Goal: Find specific page/section: Find specific page/section

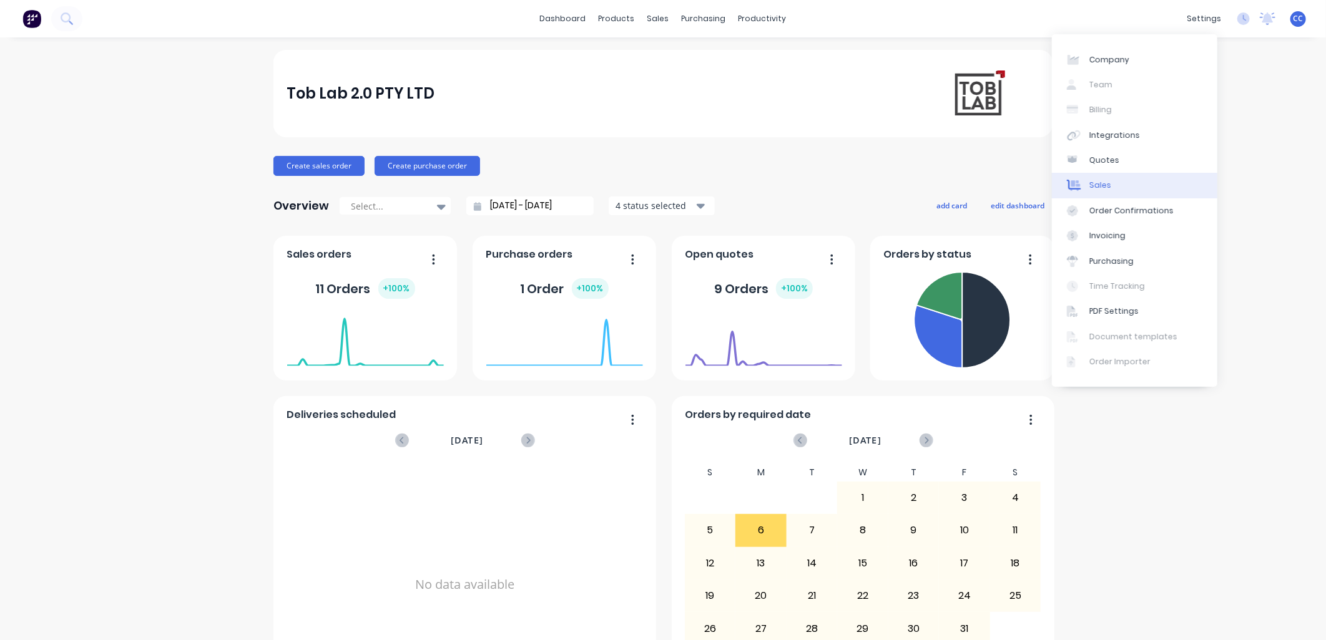
click at [1150, 185] on link "Sales" at bounding box center [1134, 185] width 165 height 25
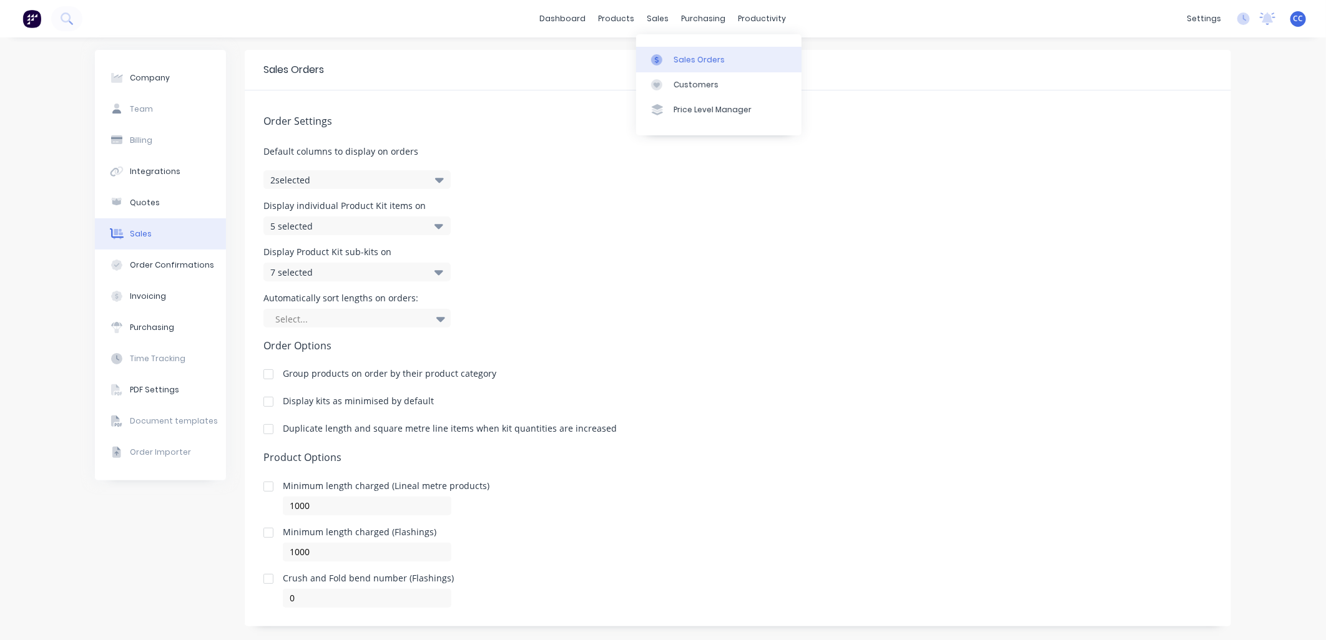
click at [683, 56] on div "Sales Orders" at bounding box center [698, 59] width 51 height 11
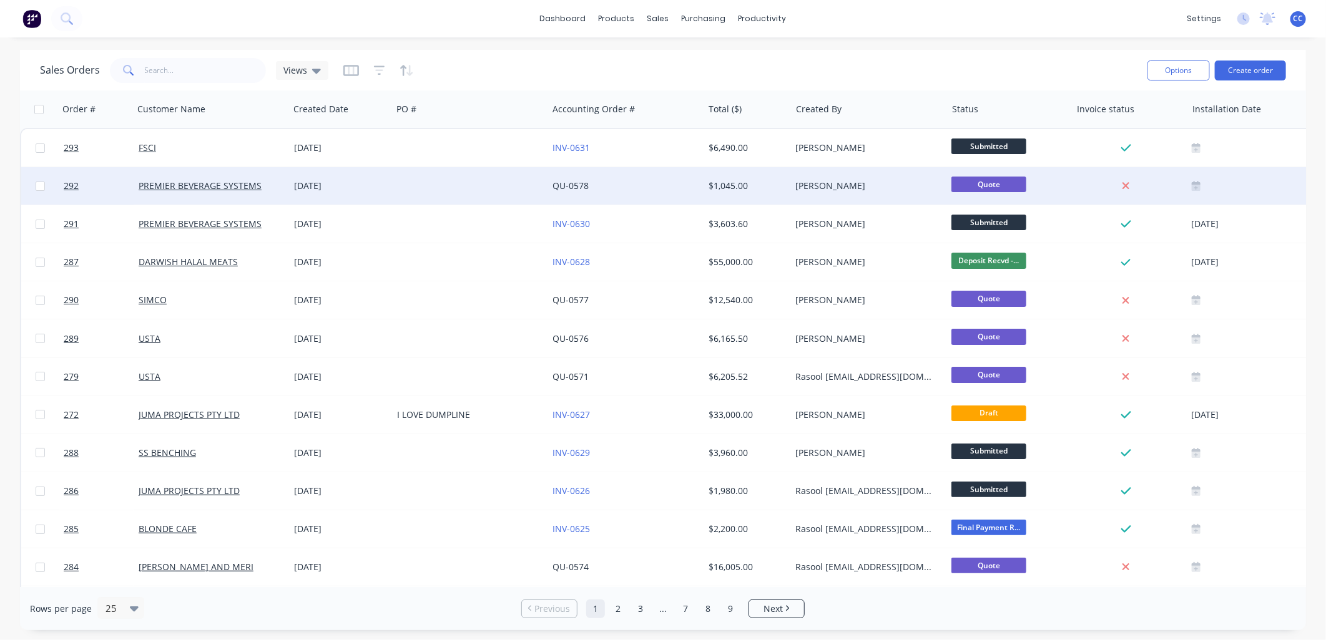
click at [421, 182] on div at bounding box center [469, 185] width 155 height 37
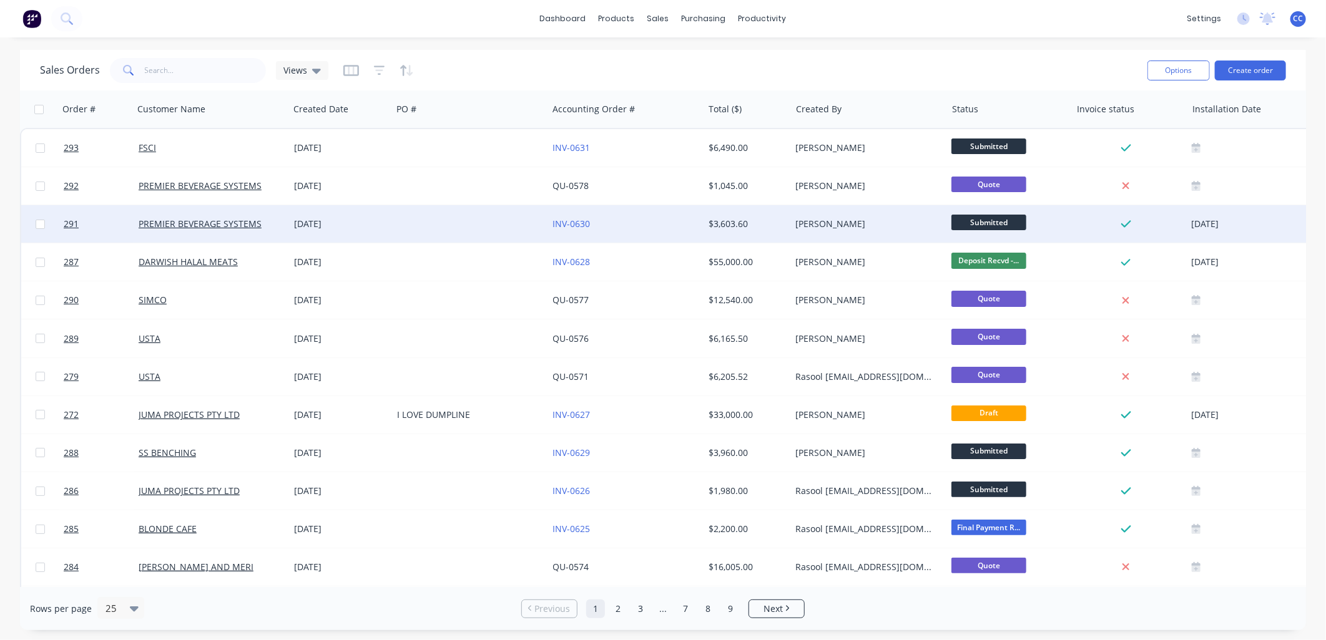
click at [438, 228] on div at bounding box center [469, 223] width 155 height 37
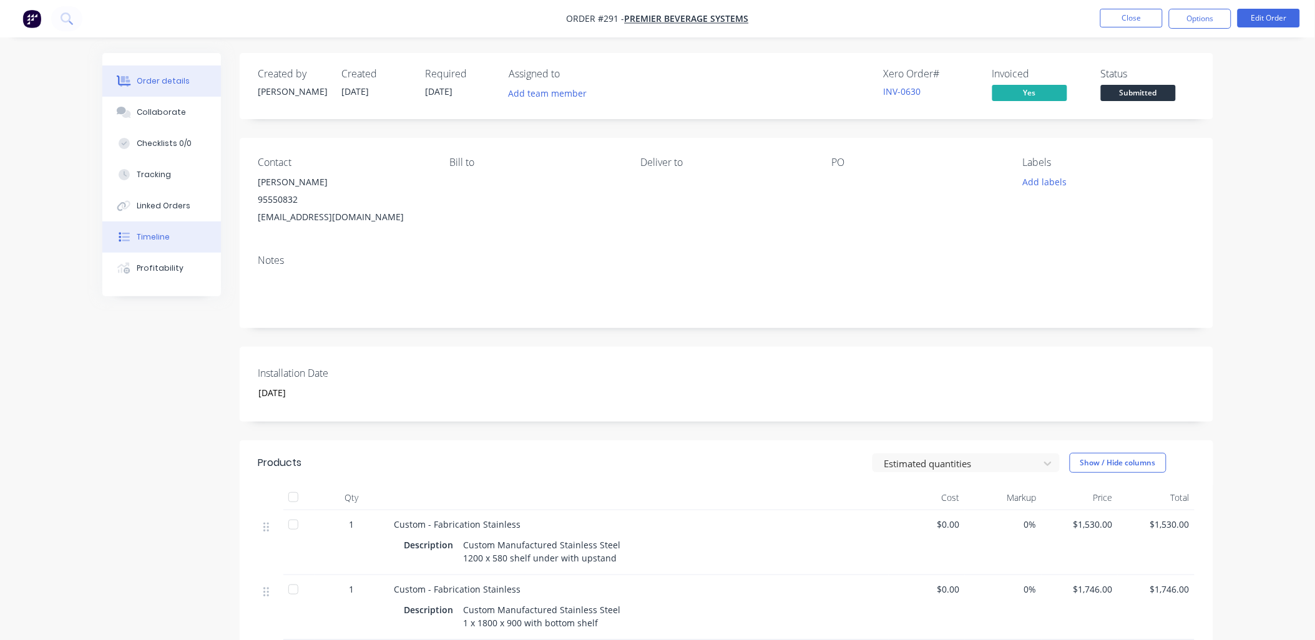
click at [147, 240] on div "Timeline" at bounding box center [153, 237] width 33 height 11
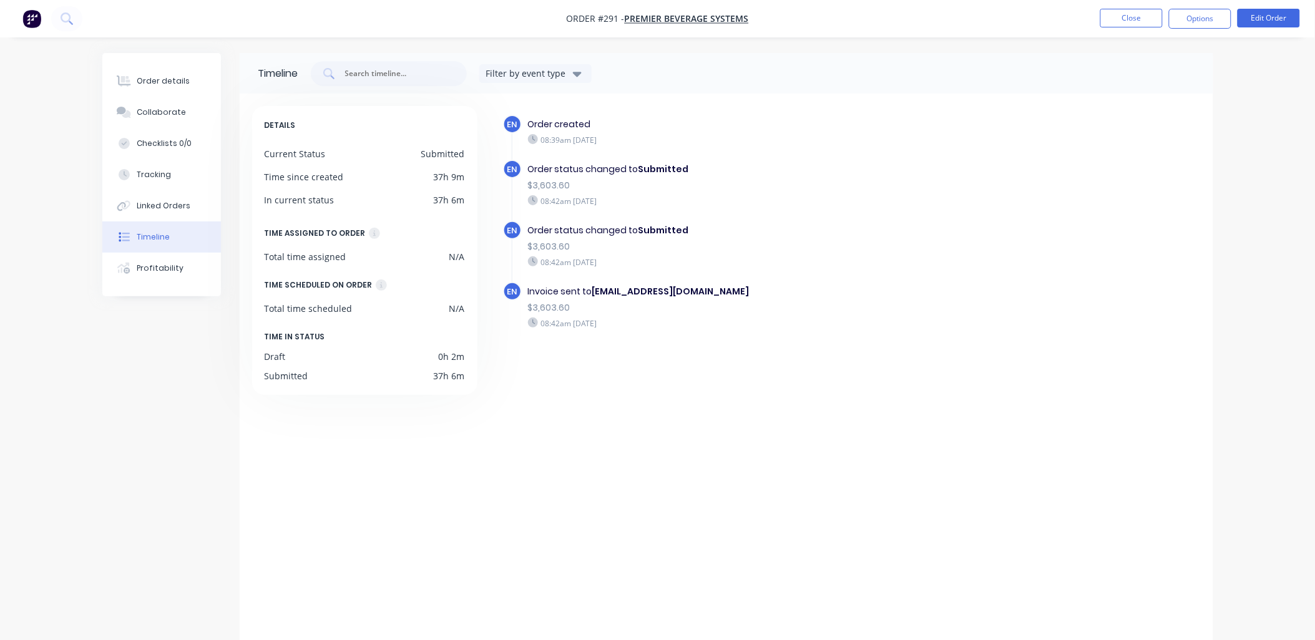
click at [894, 240] on div "$3,603.60" at bounding box center [744, 246] width 432 height 13
click at [167, 79] on div "Order details" at bounding box center [163, 81] width 53 height 11
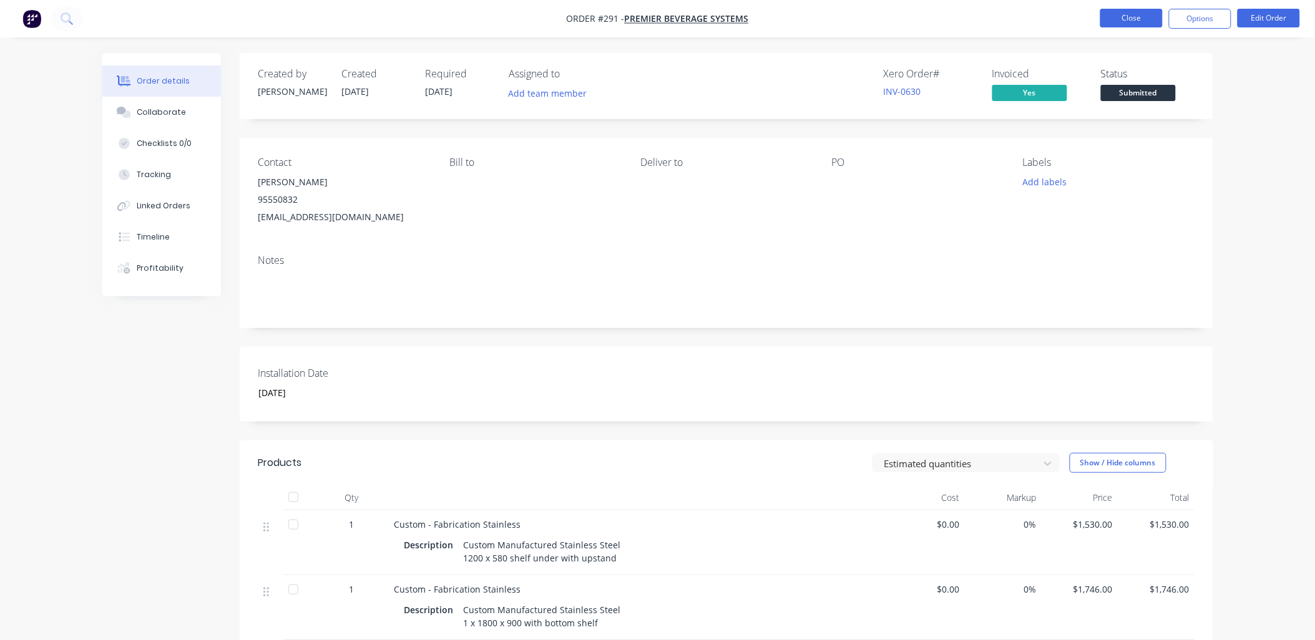
click at [1128, 16] on button "Close" at bounding box center [1131, 18] width 62 height 19
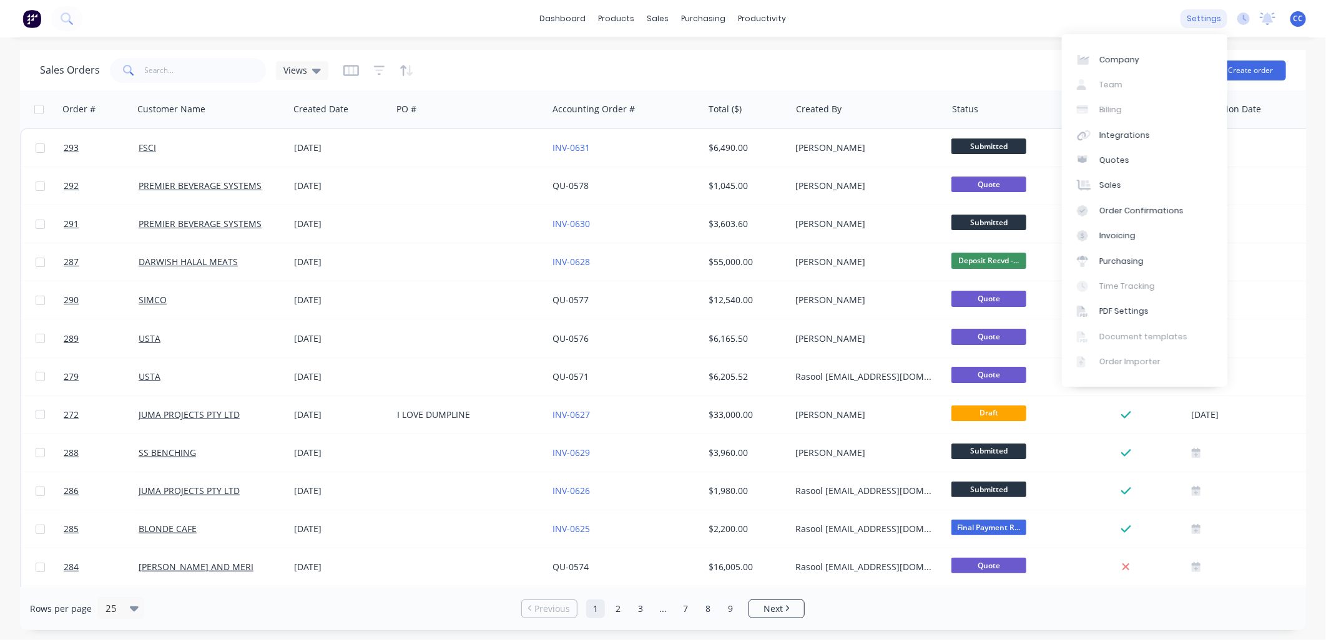
click at [1193, 19] on div "settings" at bounding box center [1203, 18] width 47 height 19
click at [1165, 319] on link "PDF Settings" at bounding box center [1144, 311] width 165 height 25
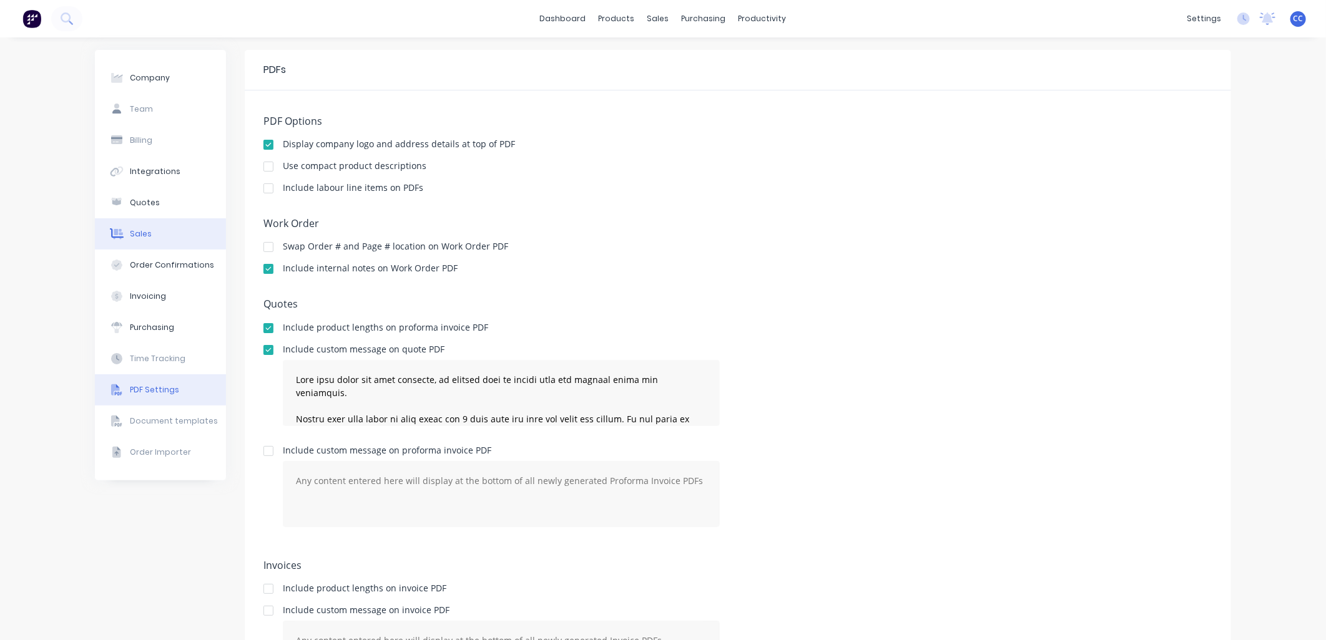
click at [171, 238] on button "Sales" at bounding box center [160, 233] width 131 height 31
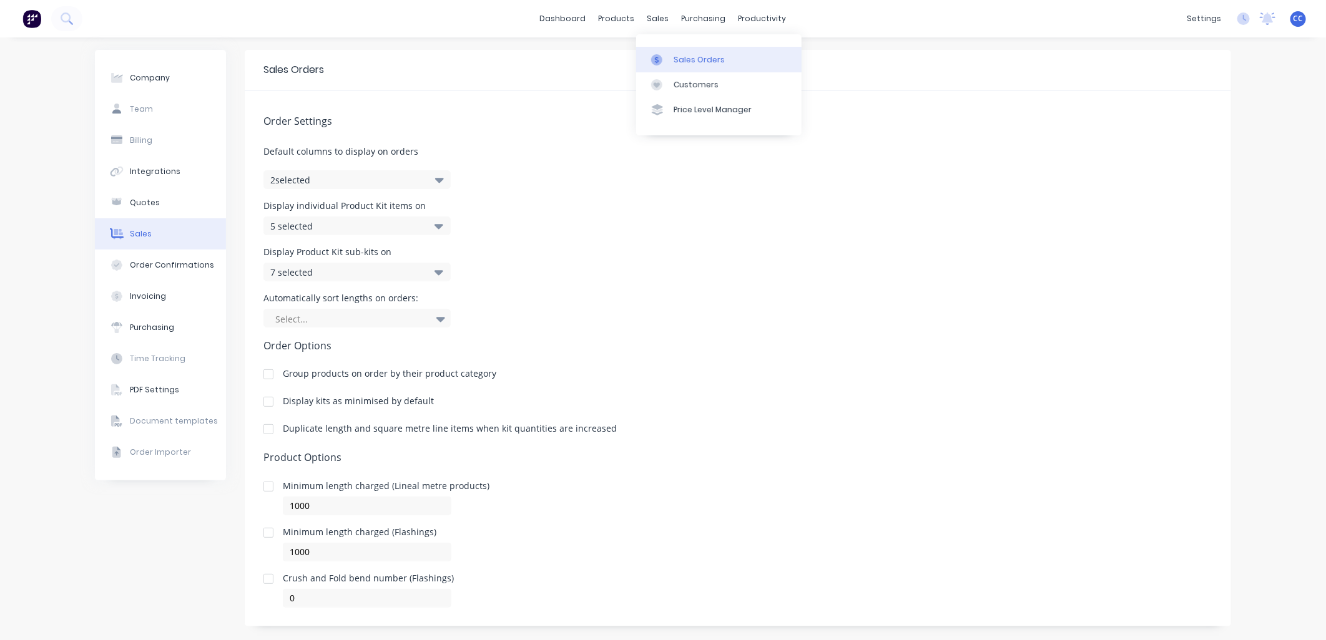
click at [687, 61] on div "Sales Orders" at bounding box center [698, 59] width 51 height 11
